Goal: Information Seeking & Learning: Learn about a topic

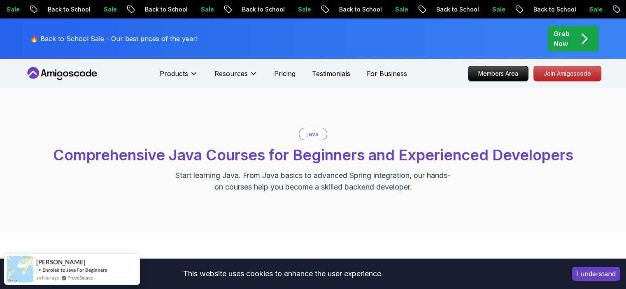
click at [282, 156] on span "Comprehensive Java Courses for Beginners and Experienced Developers" at bounding box center [313, 155] width 520 height 18
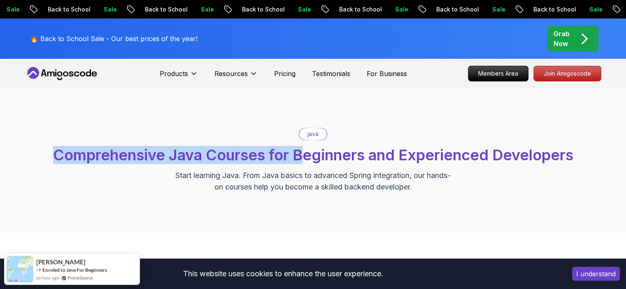
drag, startPoint x: 306, startPoint y: 149, endPoint x: 321, endPoint y: 130, distance: 24.1
click at [321, 130] on div "java Comprehensive Java Courses for Beginners and Experienced Developers Start …" at bounding box center [313, 160] width 576 height 65
click at [321, 130] on div "java" at bounding box center [313, 134] width 28 height 12
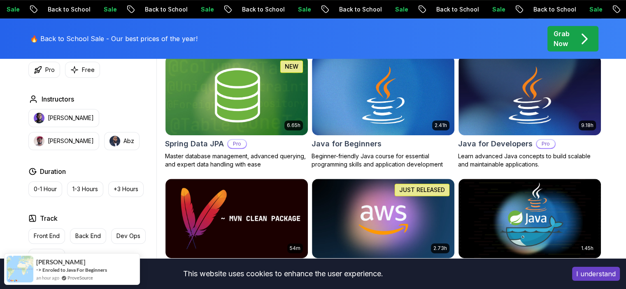
scroll to position [383, 0]
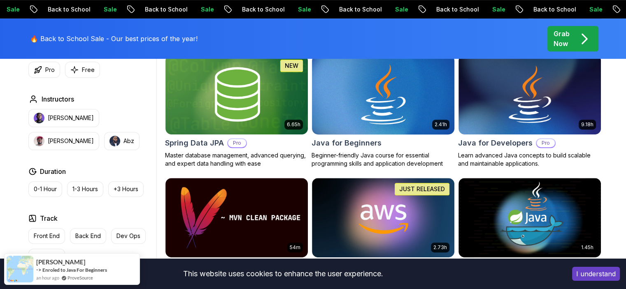
click at [374, 145] on h2 "Java for Beginners" at bounding box center [347, 143] width 70 height 12
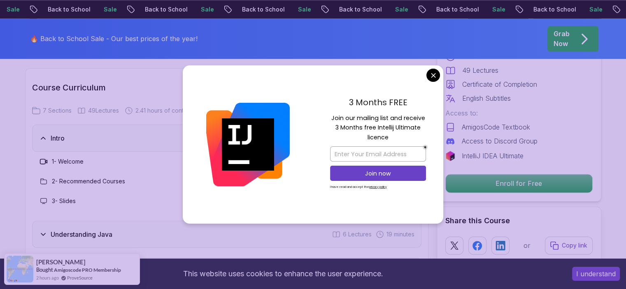
scroll to position [1293, 0]
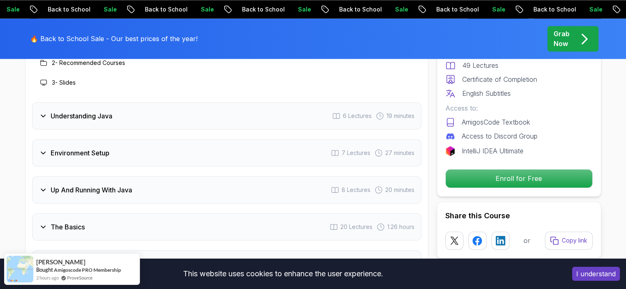
click at [235, 135] on div "Intro 3 Lectures 2 minutes 1 - Welcome 1:36 2 - Recommended Courses 3 - Slides …" at bounding box center [226, 160] width 389 height 309
click at [168, 177] on div "Up And Running With Java 8 Lectures 20 minutes" at bounding box center [226, 190] width 389 height 27
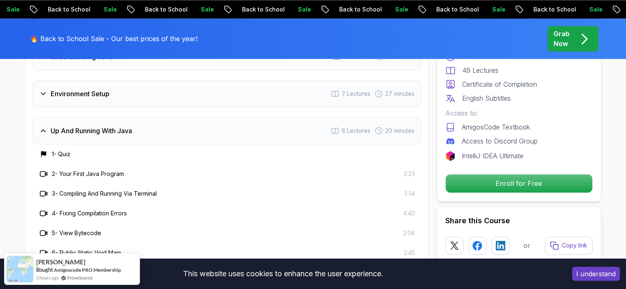
click at [139, 117] on div "Up And Running With Java 8 Lectures 20 minutes" at bounding box center [226, 130] width 389 height 27
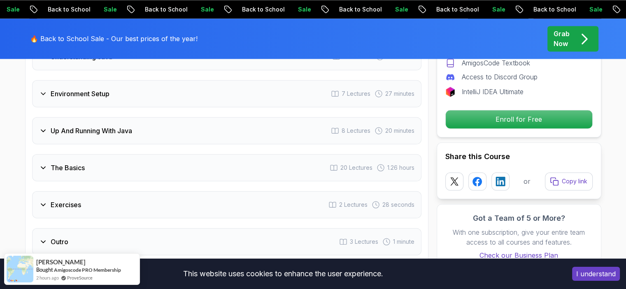
click at [129, 191] on div "Exercises 2 Lectures 28 seconds" at bounding box center [226, 204] width 389 height 27
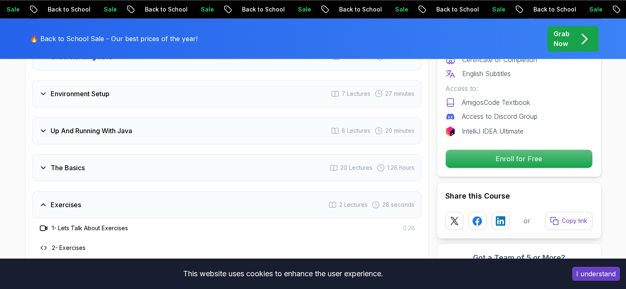
scroll to position [1313, 0]
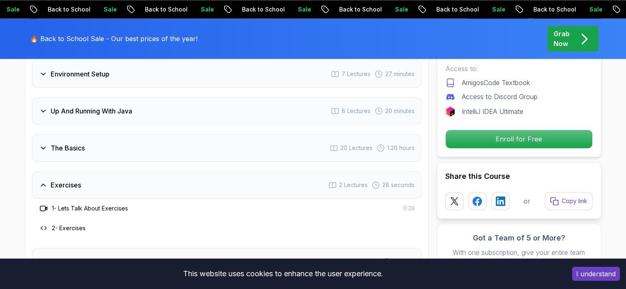
click at [122, 135] on div "The Basics 20 Lectures 1.26 hours" at bounding box center [226, 148] width 389 height 27
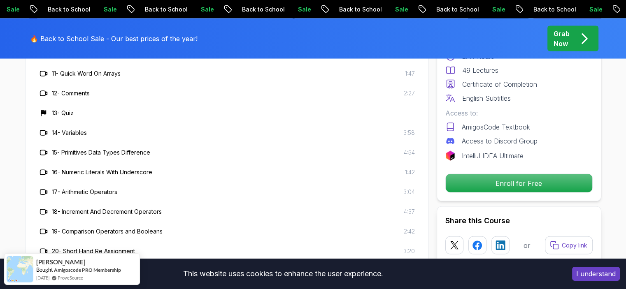
scroll to position [1610, 0]
